Goal: Task Accomplishment & Management: Use online tool/utility

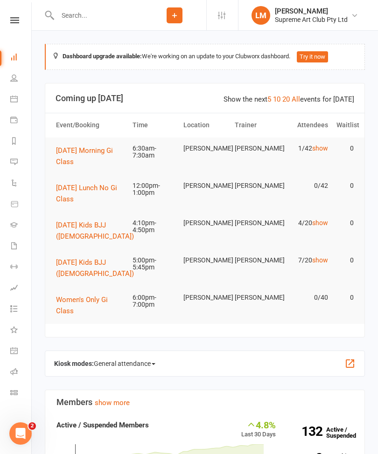
click at [20, 389] on link "Class check-in" at bounding box center [20, 393] width 21 height 21
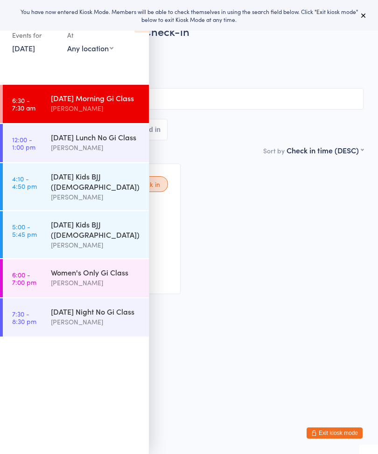
click at [362, 19] on icon at bounding box center [363, 15] width 7 height 7
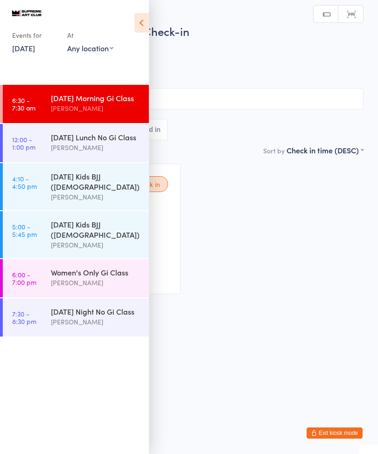
click at [143, 22] on icon at bounding box center [141, 23] width 14 height 20
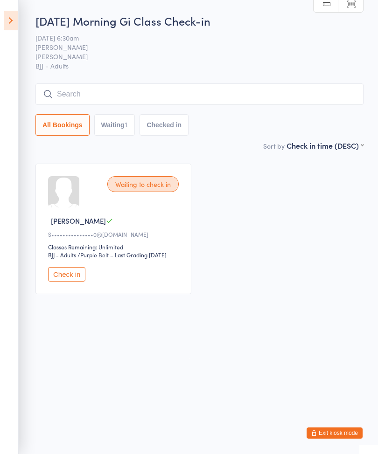
click at [74, 282] on button "Check in" at bounding box center [66, 274] width 37 height 14
click at [151, 95] on input "search" at bounding box center [199, 93] width 328 height 21
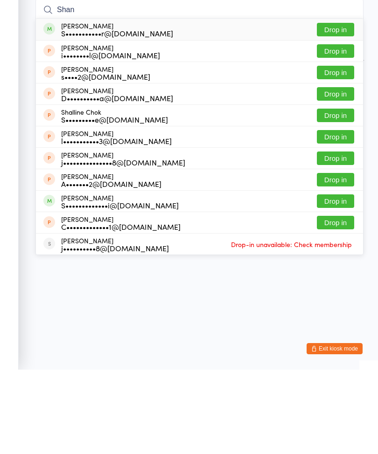
type input "Shan"
click at [338, 107] on button "Drop in" at bounding box center [335, 114] width 37 height 14
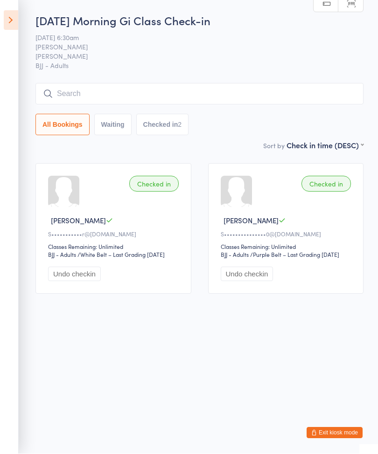
click at [294, 92] on input "search" at bounding box center [199, 93] width 328 height 21
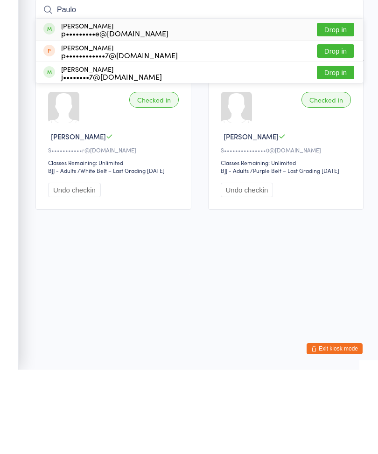
type input "Paulo"
click at [341, 107] on button "Drop in" at bounding box center [335, 114] width 37 height 14
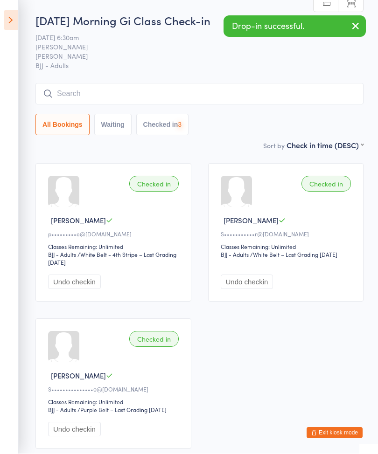
scroll to position [0, 0]
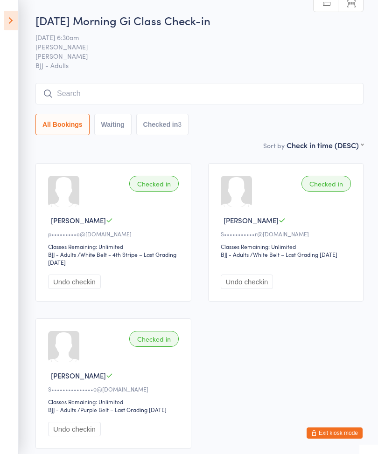
click at [151, 91] on input "search" at bounding box center [199, 93] width 328 height 21
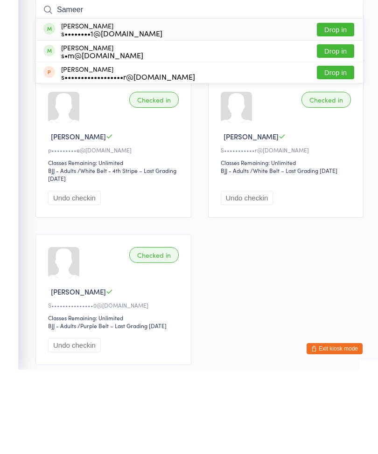
type input "Sameer"
click at [338, 107] on button "Drop in" at bounding box center [335, 114] width 37 height 14
